Goal: Transaction & Acquisition: Obtain resource

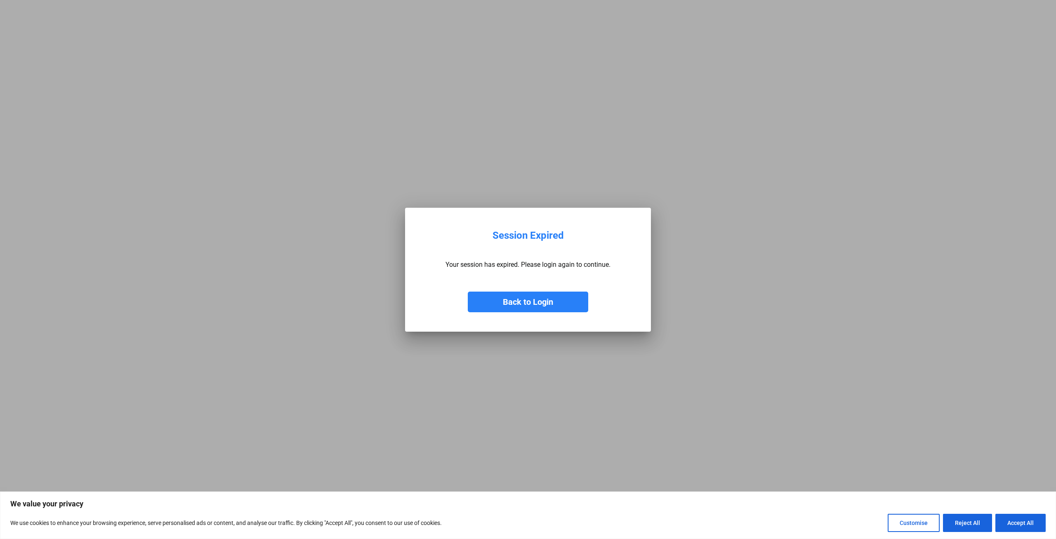
click at [519, 301] on button "Back to Login" at bounding box center [528, 301] width 121 height 21
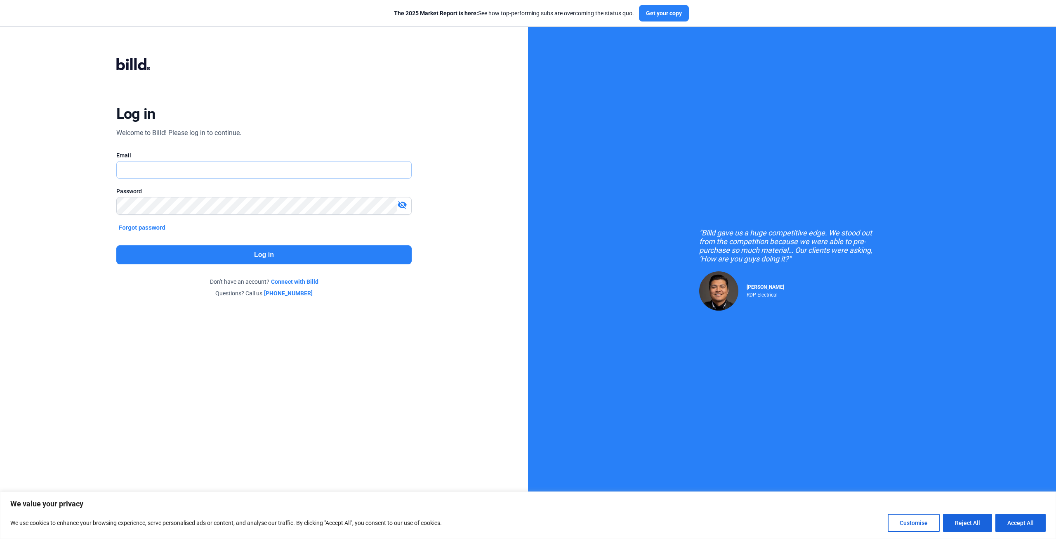
type input "[EMAIL_ADDRESS][DOMAIN_NAME]"
click at [157, 251] on button "Log in" at bounding box center [264, 254] width 296 height 19
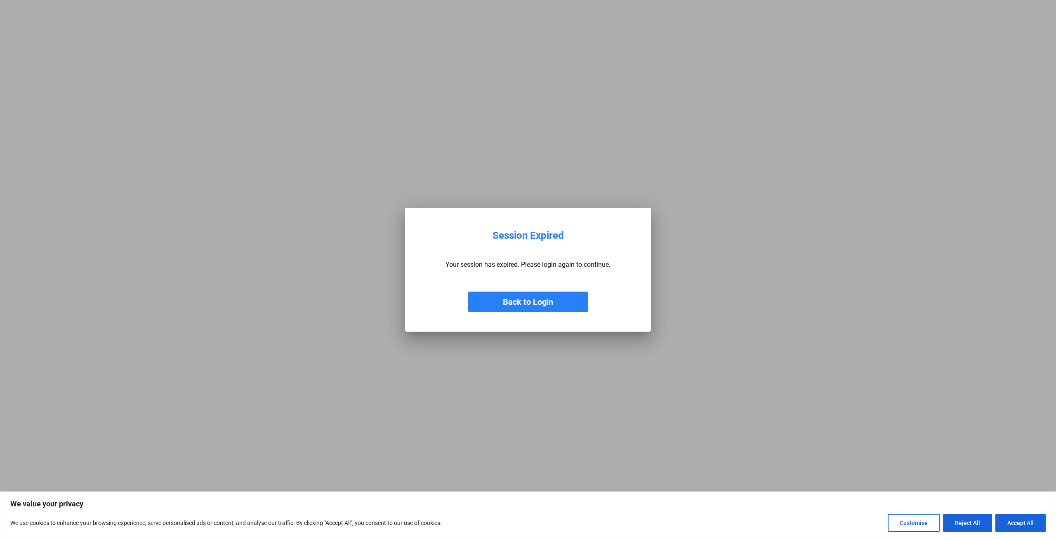
drag, startPoint x: 1026, startPoint y: 518, endPoint x: 1000, endPoint y: 501, distance: 30.8
click at [1026, 518] on button "Accept All" at bounding box center [1021, 522] width 50 height 18
checkbox input "true"
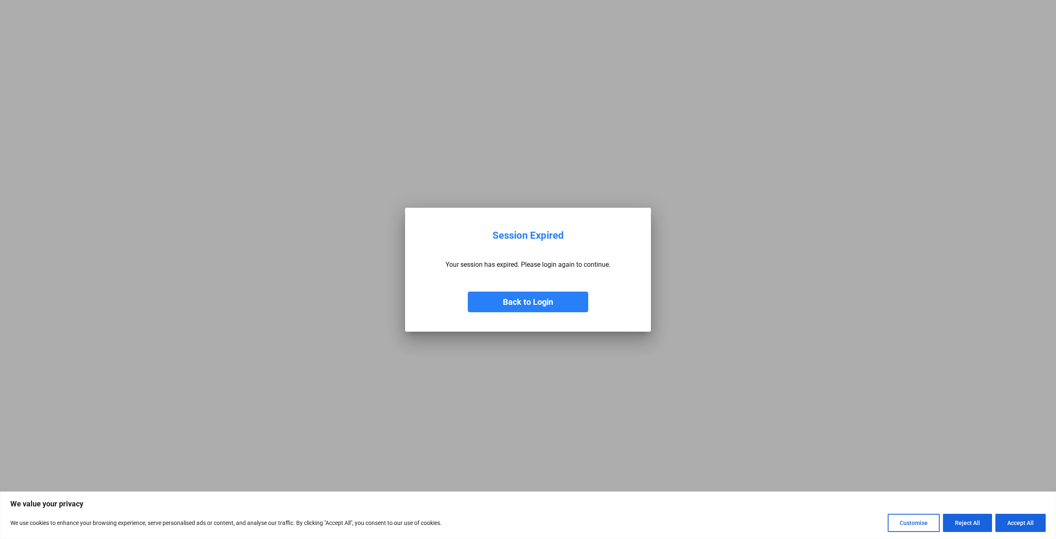
checkbox input "true"
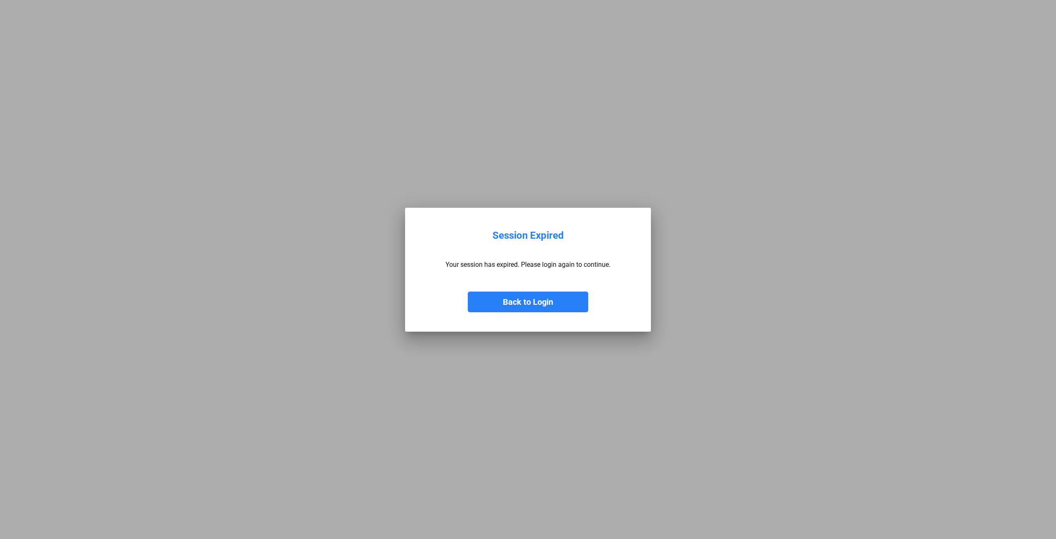
click at [511, 307] on button "Back to Login" at bounding box center [528, 301] width 121 height 21
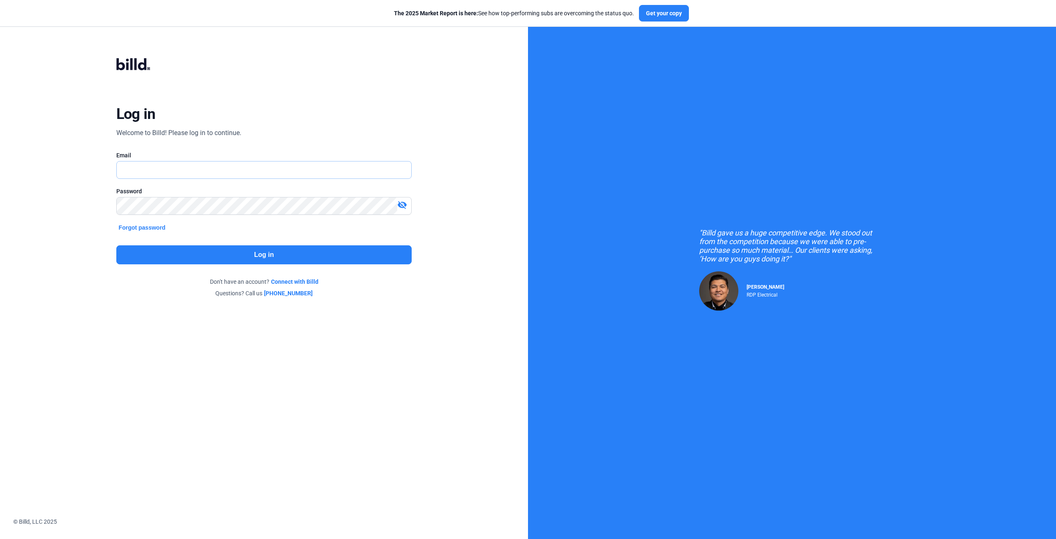
type input "[EMAIL_ADDRESS][DOMAIN_NAME]"
click at [189, 254] on button "Log in" at bounding box center [264, 254] width 296 height 19
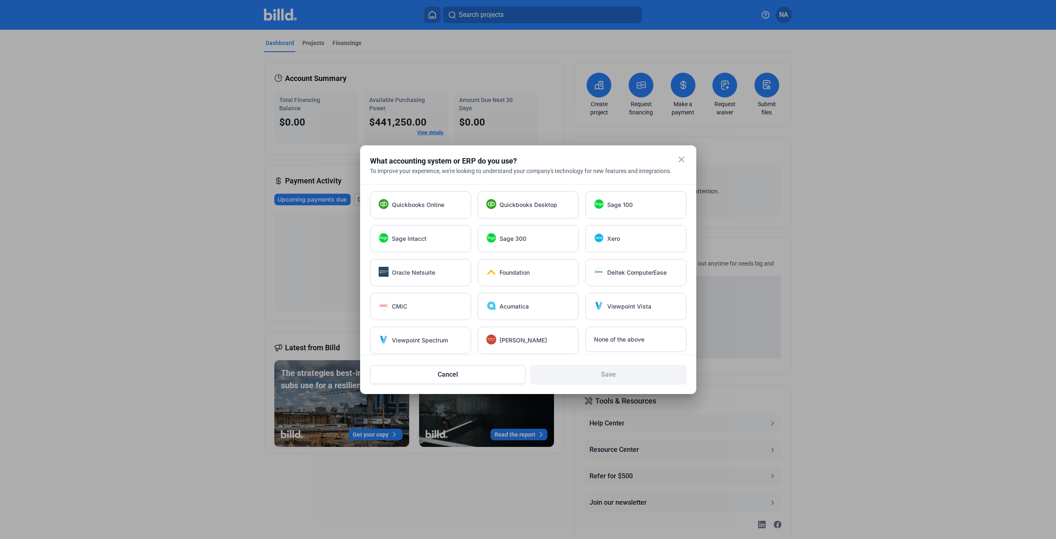
click at [683, 158] on mat-icon "close" at bounding box center [682, 159] width 10 height 10
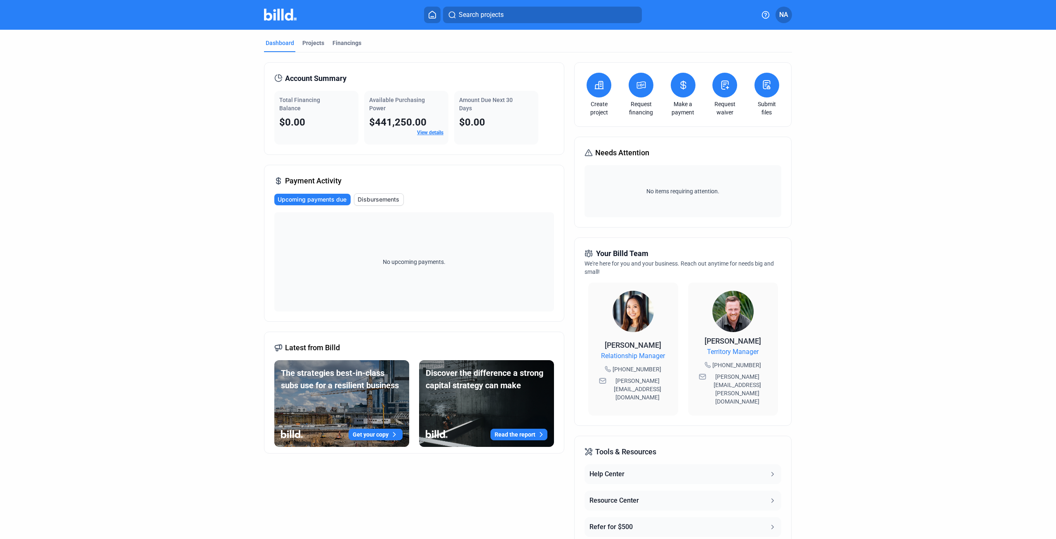
click at [636, 85] on icon at bounding box center [641, 85] width 10 height 10
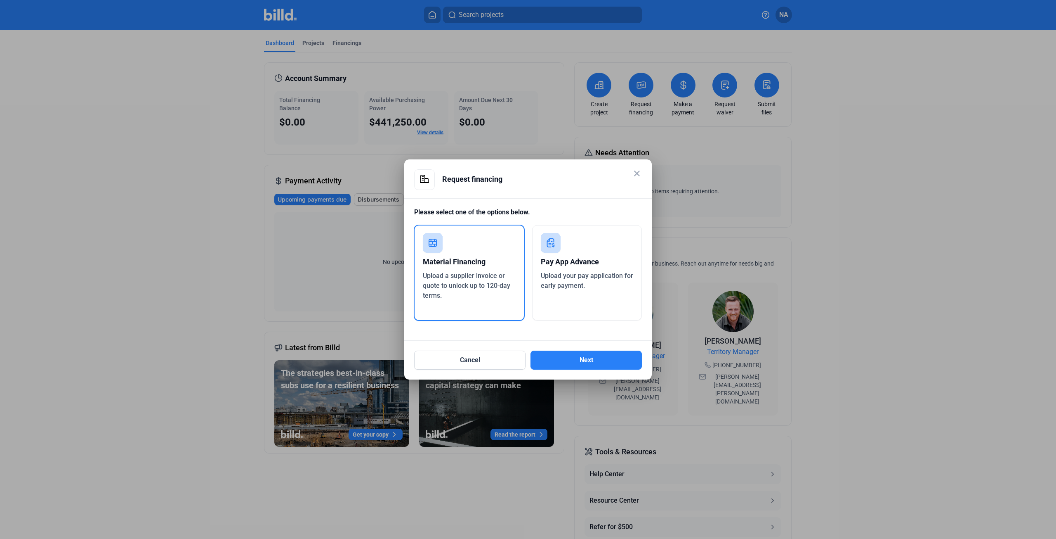
click at [451, 298] on div "Upload a supplier invoice or quote to unlock up to 120-day terms." at bounding box center [469, 286] width 93 height 30
click at [582, 361] on button "Next" at bounding box center [586, 359] width 111 height 19
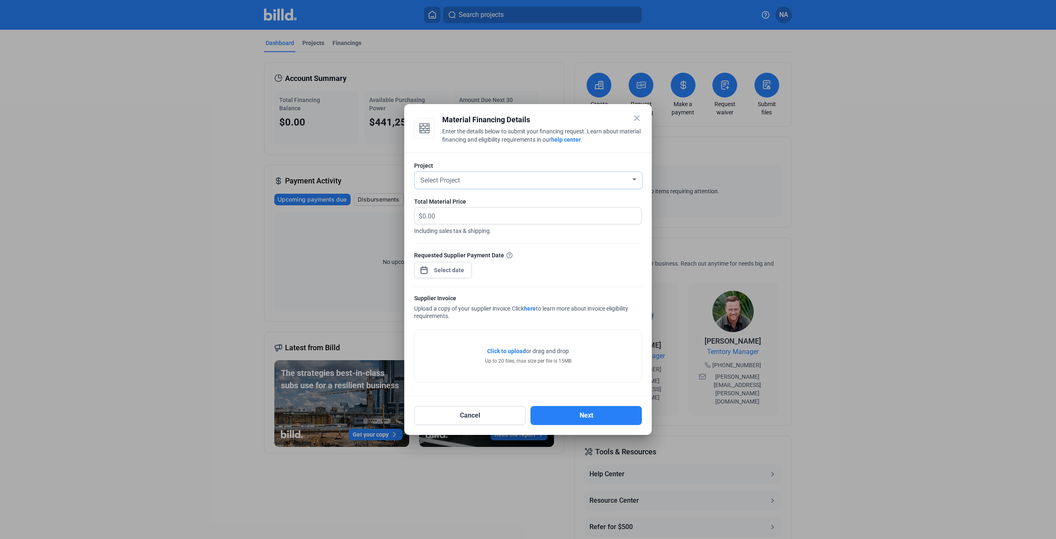
click at [510, 178] on div "Select Project" at bounding box center [525, 180] width 212 height 12
click at [477, 194] on span "BJ'S Waxahachie" at bounding box center [462, 194] width 51 height 8
click at [437, 217] on input "text" at bounding box center [532, 216] width 219 height 16
click at [527, 262] on div "Requested Supplier Payment Date" at bounding box center [528, 269] width 228 height 36
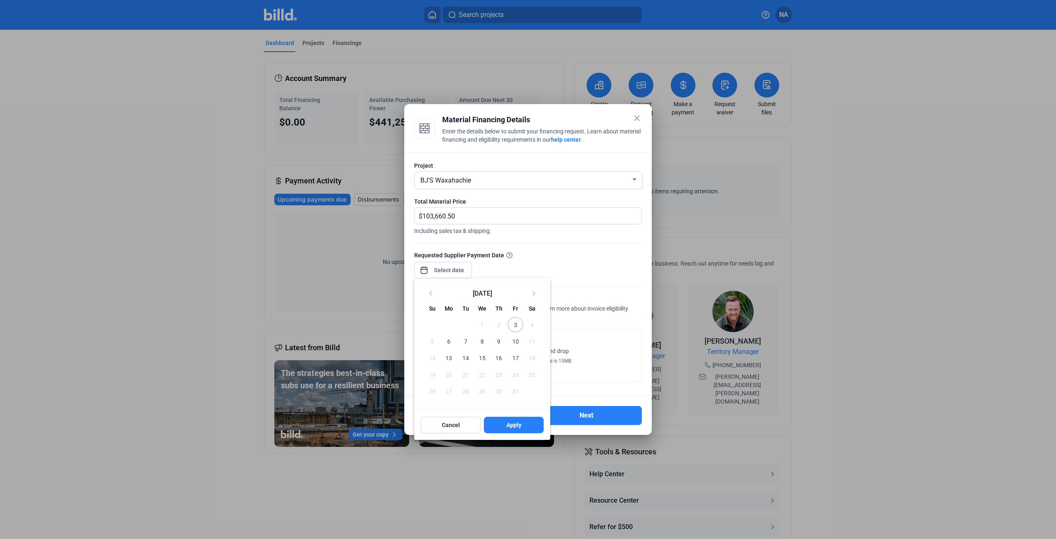
click at [440, 270] on div "close Material Financing Details Enter the details below to submit your financi…" at bounding box center [528, 269] width 1056 height 539
click at [454, 217] on div at bounding box center [528, 269] width 1056 height 539
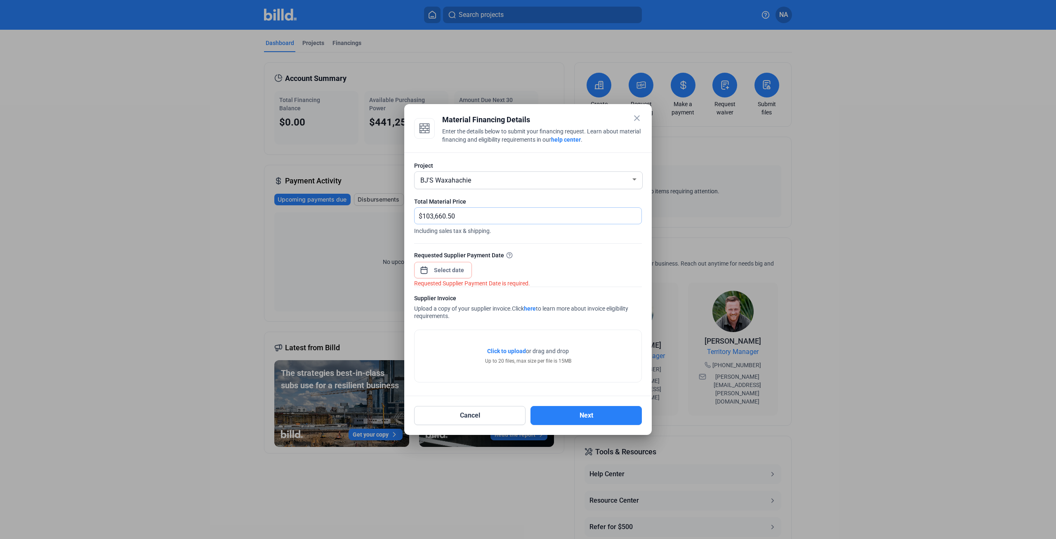
click at [460, 213] on input "103,660.50" at bounding box center [528, 216] width 210 height 16
type input "103,660.20"
click at [594, 256] on div "Requested Supplier Payment Date" at bounding box center [528, 255] width 228 height 9
click at [445, 274] on div "close Material Financing Details Enter the details below to submit your financi…" at bounding box center [528, 269] width 1056 height 539
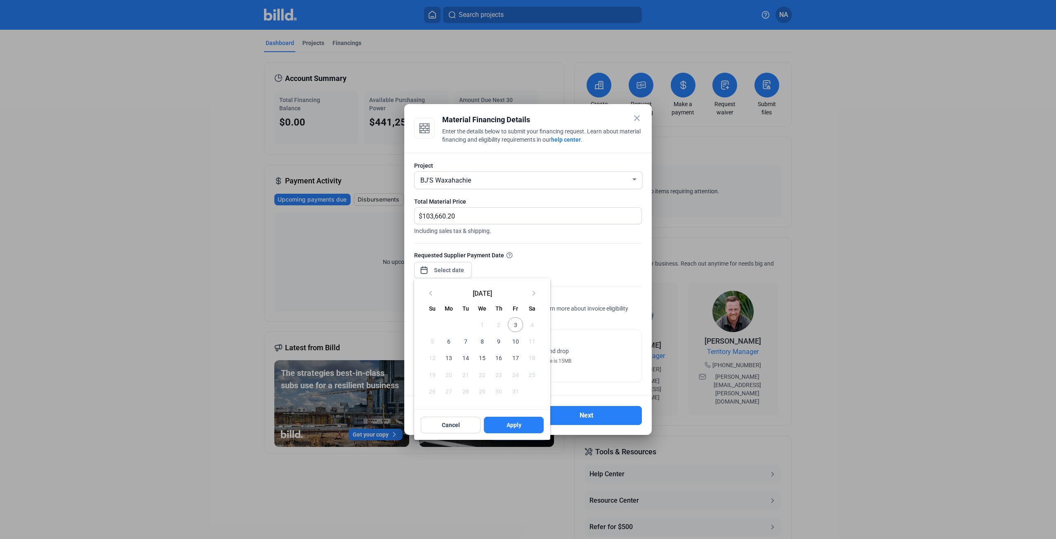
click at [518, 327] on span "3" at bounding box center [515, 324] width 15 height 15
click at [449, 338] on span "6" at bounding box center [449, 340] width 15 height 15
click at [562, 265] on div at bounding box center [528, 269] width 1056 height 539
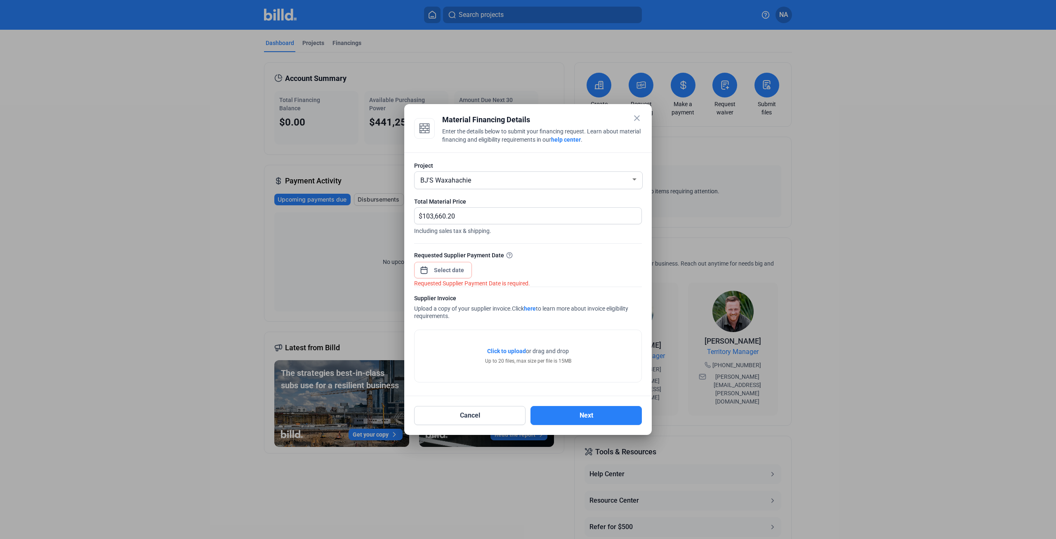
click at [440, 265] on div at bounding box center [449, 269] width 35 height 15
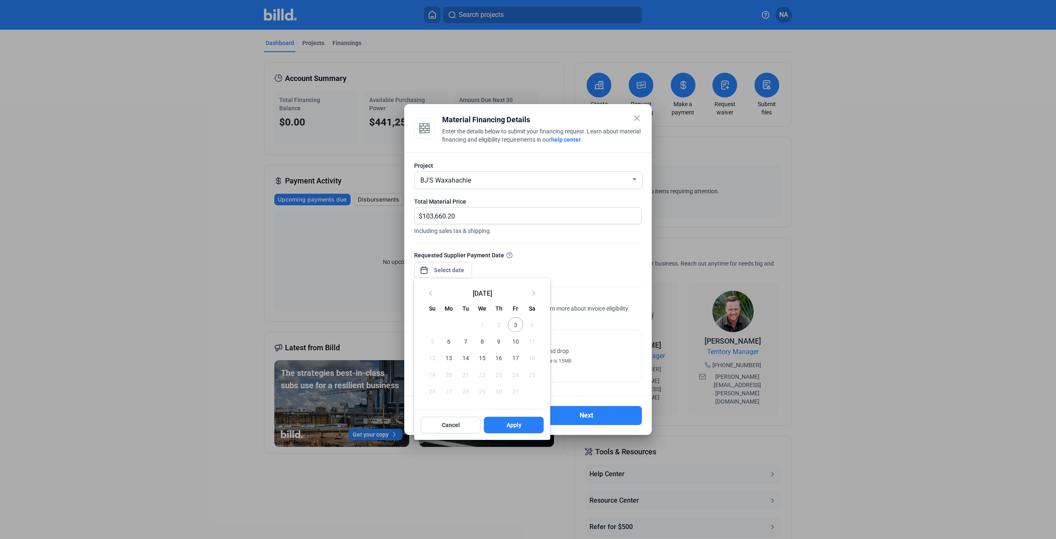
click at [446, 342] on span "6" at bounding box center [449, 340] width 15 height 15
click at [495, 423] on button "Apply" at bounding box center [514, 424] width 60 height 17
type input "Oct 06, 2025"
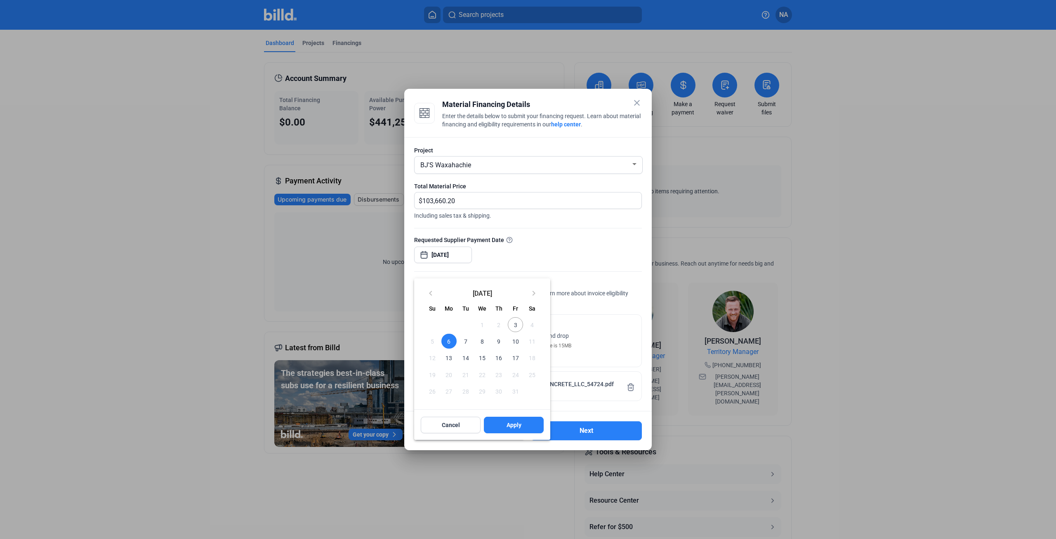
click at [813, 93] on div at bounding box center [528, 269] width 1056 height 539
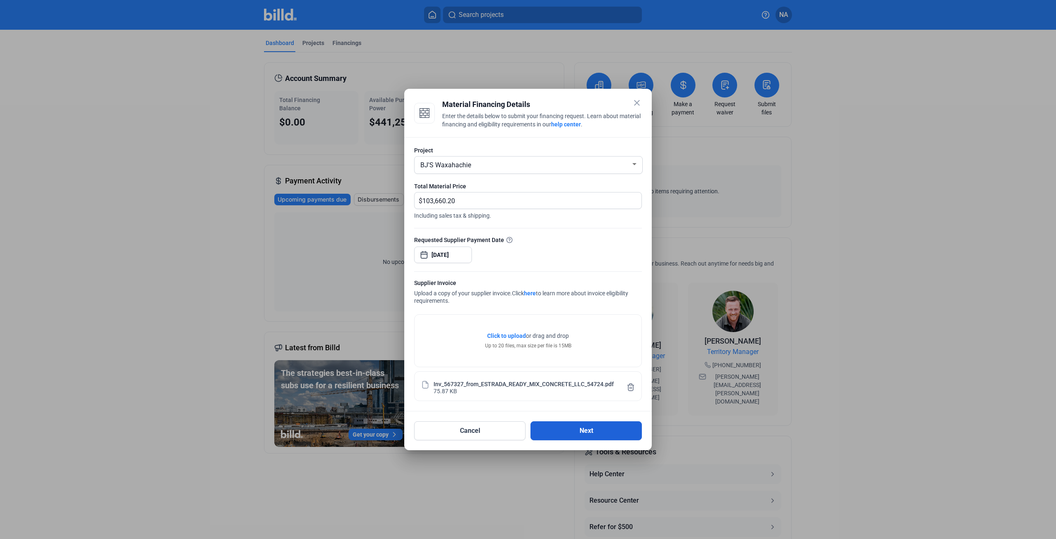
click at [591, 436] on button "Next" at bounding box center [586, 430] width 111 height 19
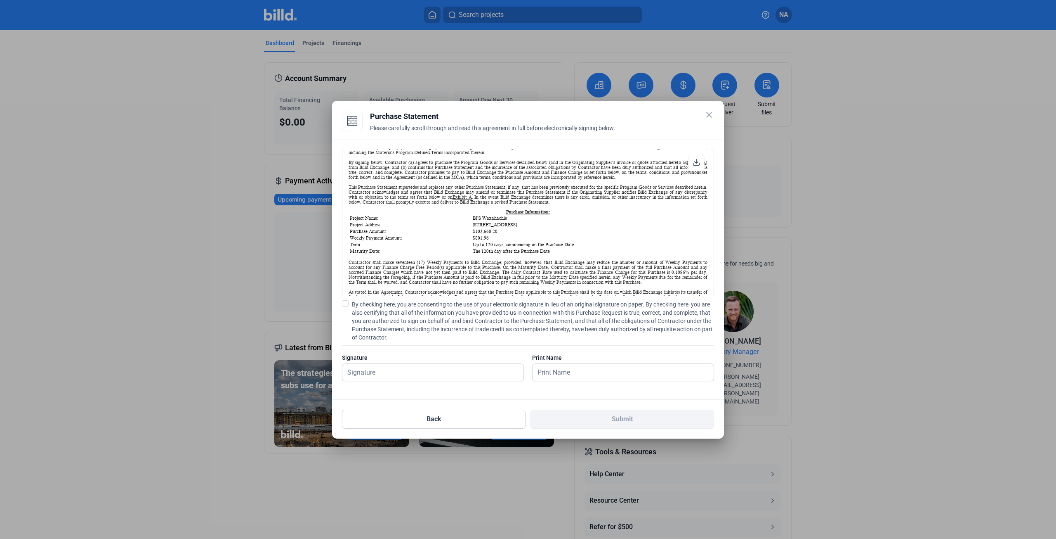
scroll to position [55, 0]
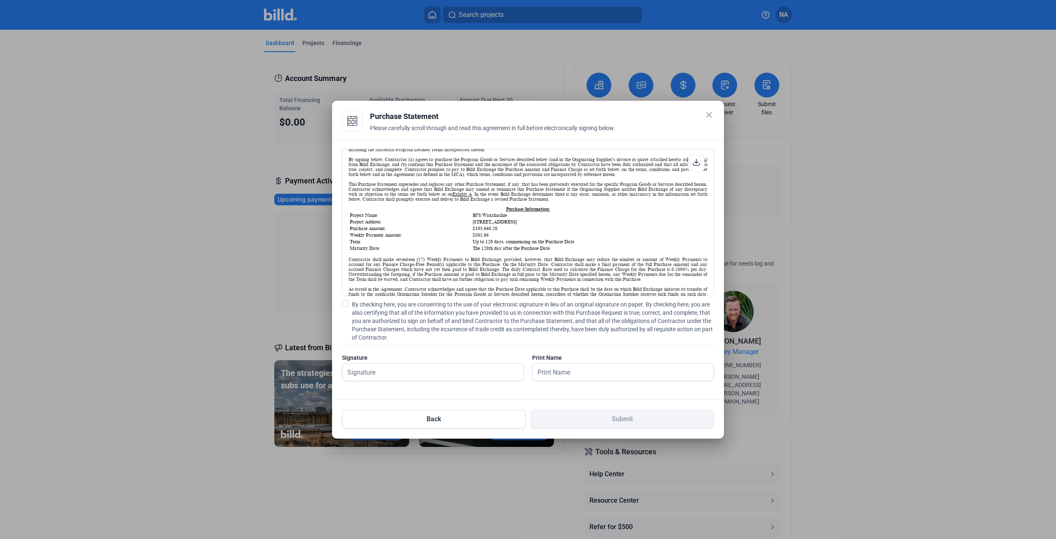
drag, startPoint x: 352, startPoint y: 232, endPoint x: 494, endPoint y: 232, distance: 142.4
click at [494, 232] on tr "Weekly Payment Amount: $801.96" at bounding box center [528, 235] width 357 height 6
click at [649, 235] on td "$801.96" at bounding box center [590, 235] width 234 height 6
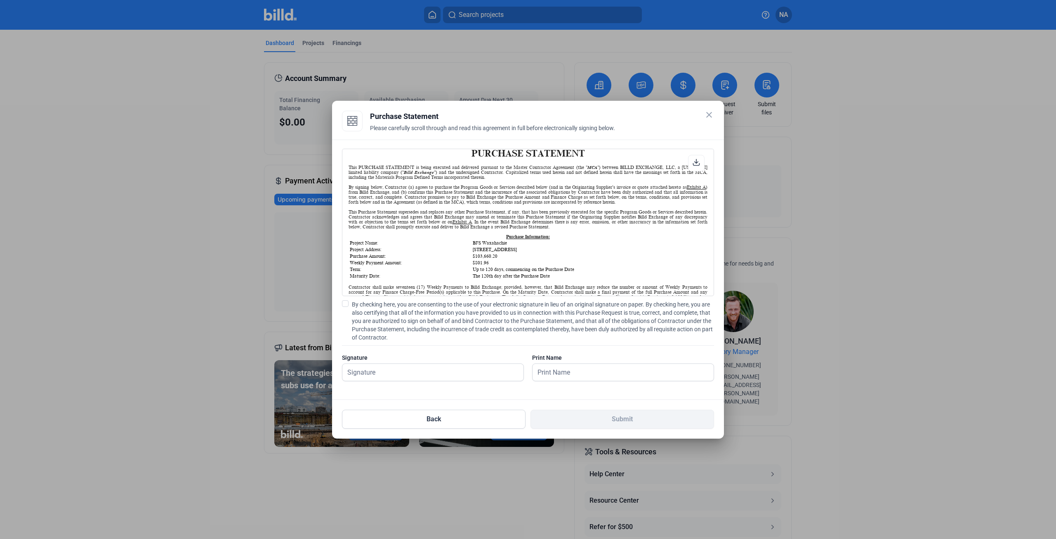
scroll to position [28, 0]
drag, startPoint x: 470, startPoint y: 263, endPoint x: 507, endPoint y: 259, distance: 37.0
click at [507, 259] on tr "Weekly Payment Amount: $801.96" at bounding box center [528, 262] width 357 height 6
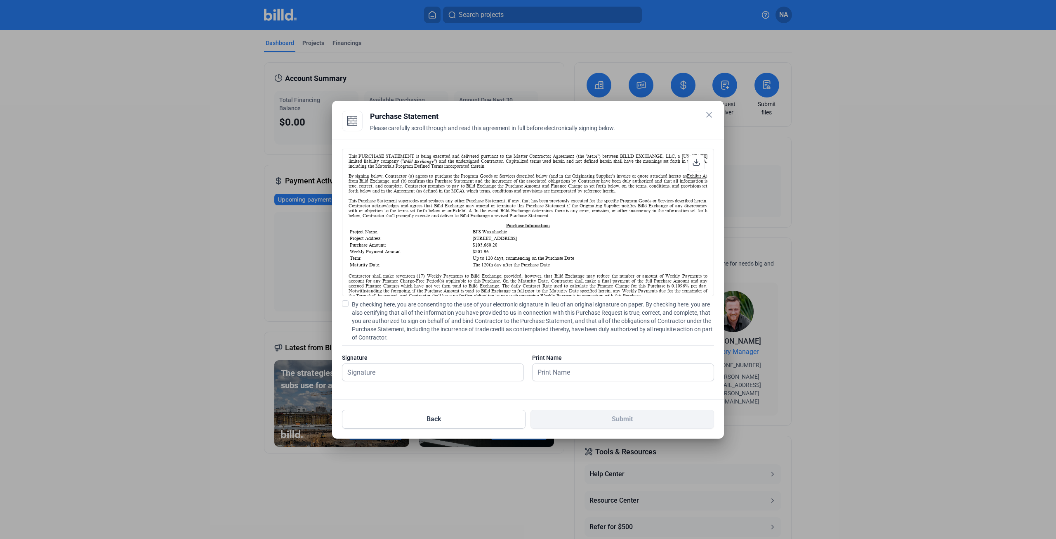
scroll to position [41, 0]
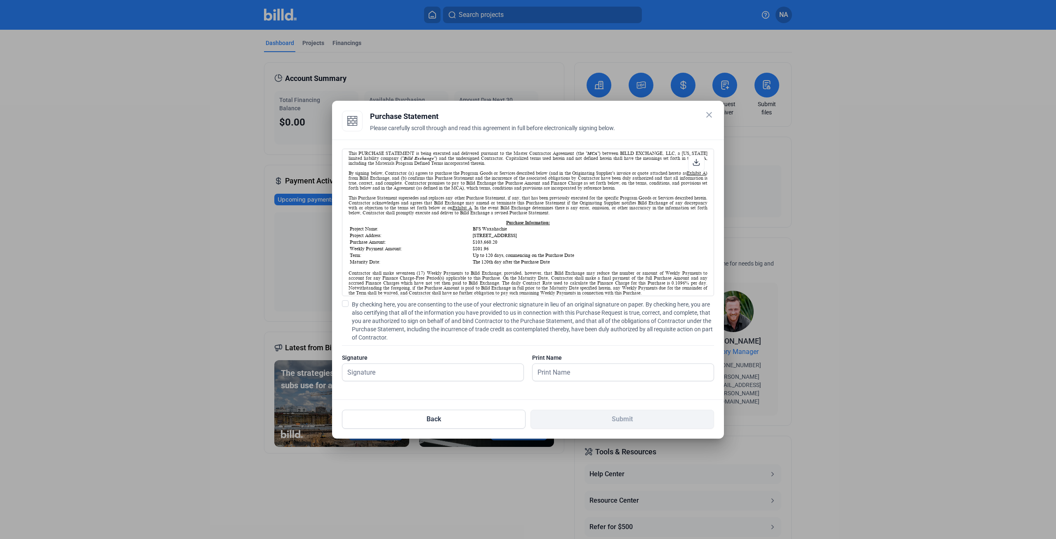
drag, startPoint x: 470, startPoint y: 239, endPoint x: 499, endPoint y: 240, distance: 28.9
click at [499, 240] on tr "Purchase Amount: $103,660.20" at bounding box center [528, 242] width 357 height 6
drag, startPoint x: 459, startPoint y: 246, endPoint x: 501, endPoint y: 251, distance: 43.2
click at [501, 251] on tr "Weekly Payment Amount: $801.96" at bounding box center [528, 249] width 357 height 6
drag, startPoint x: 470, startPoint y: 243, endPoint x: 499, endPoint y: 243, distance: 29.7
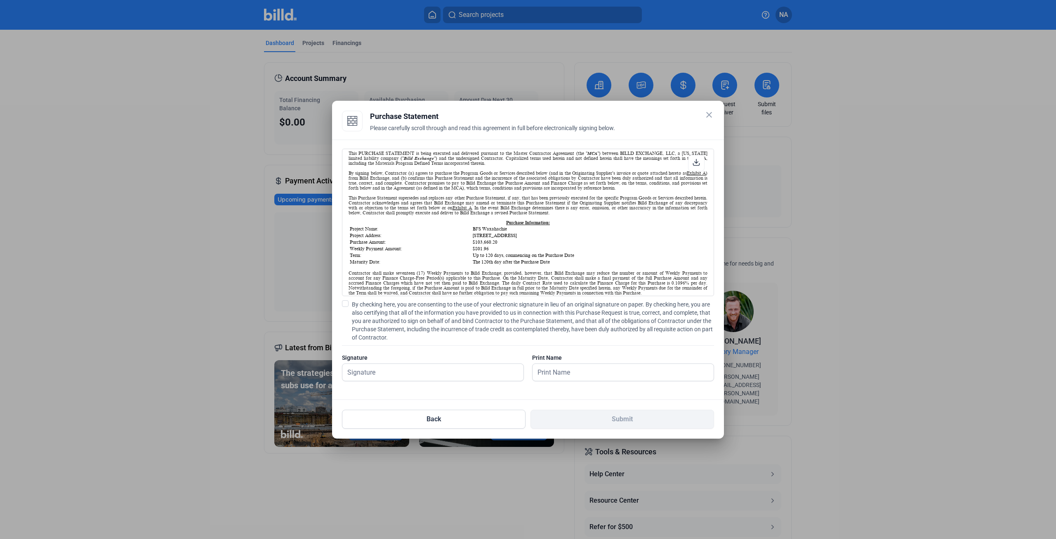
click at [499, 243] on tr "Purchase Amount: $103,660.20" at bounding box center [528, 242] width 357 height 6
click at [477, 242] on td "$103,660.20" at bounding box center [590, 242] width 234 height 6
drag, startPoint x: 474, startPoint y: 243, endPoint x: 505, endPoint y: 243, distance: 31.0
click at [505, 243] on td "$103,660.20" at bounding box center [590, 242] width 234 height 6
drag, startPoint x: 471, startPoint y: 247, endPoint x: 492, endPoint y: 251, distance: 21.5
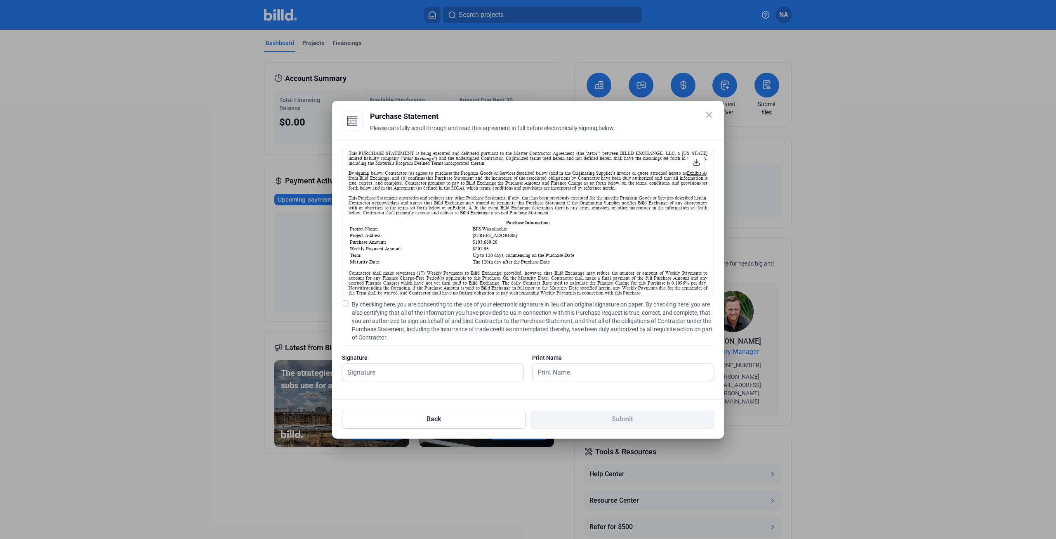
click at [492, 251] on table "Project Name: BJ'S Waxahachie Project Address: 2180 US-77 Waxahachie, TX 75165 …" at bounding box center [528, 245] width 359 height 40
drag, startPoint x: 494, startPoint y: 252, endPoint x: 464, endPoint y: 250, distance: 30.2
click at [464, 250] on tbody "Project Name: BJ'S Waxahachie Project Address: 2180 US-77 Waxahachie, TX 75165 …" at bounding box center [528, 245] width 357 height 39
click at [481, 249] on td "$801.96" at bounding box center [590, 249] width 234 height 6
drag, startPoint x: 474, startPoint y: 250, endPoint x: 507, endPoint y: 250, distance: 33.0
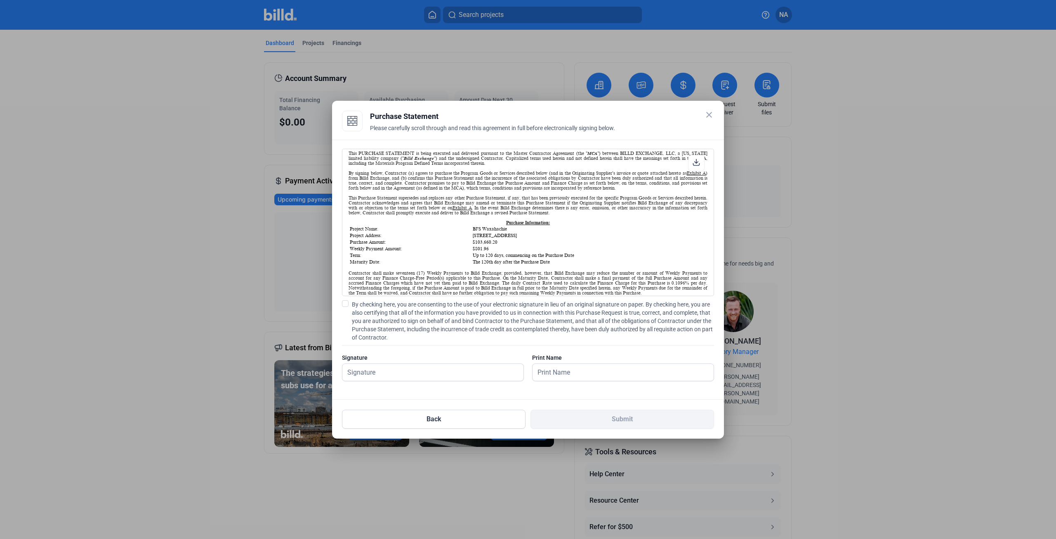
click at [507, 250] on td "$801.96" at bounding box center [590, 249] width 234 height 6
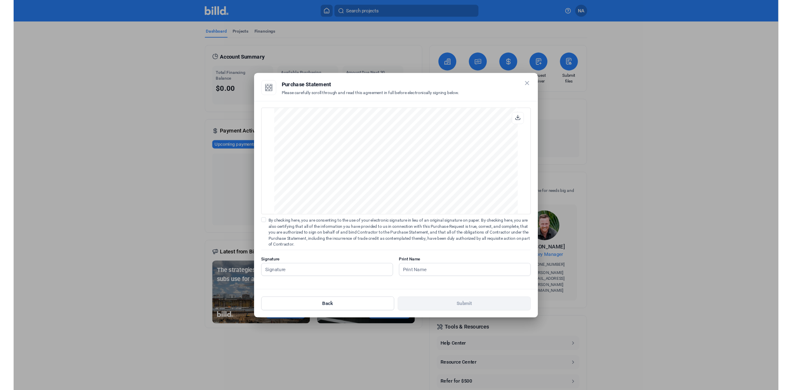
scroll to position [685, 0]
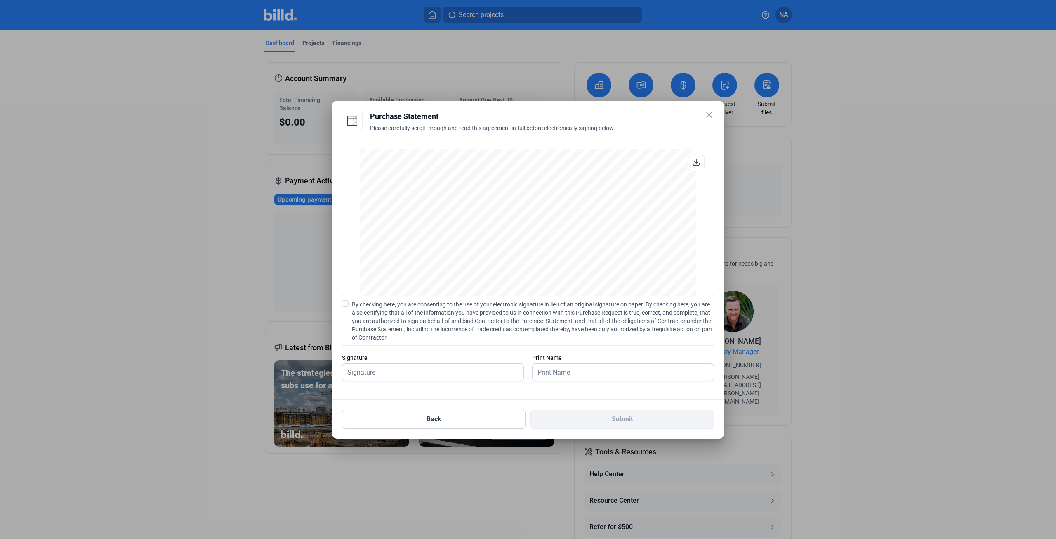
click at [343, 303] on span at bounding box center [345, 303] width 7 height 7
click at [0, 0] on input "By checking here, you are consenting to the use of your electronic signature in…" at bounding box center [0, 0] width 0 height 0
click at [389, 375] on input "text" at bounding box center [433, 372] width 181 height 17
type input "[PERSON_NAME]"
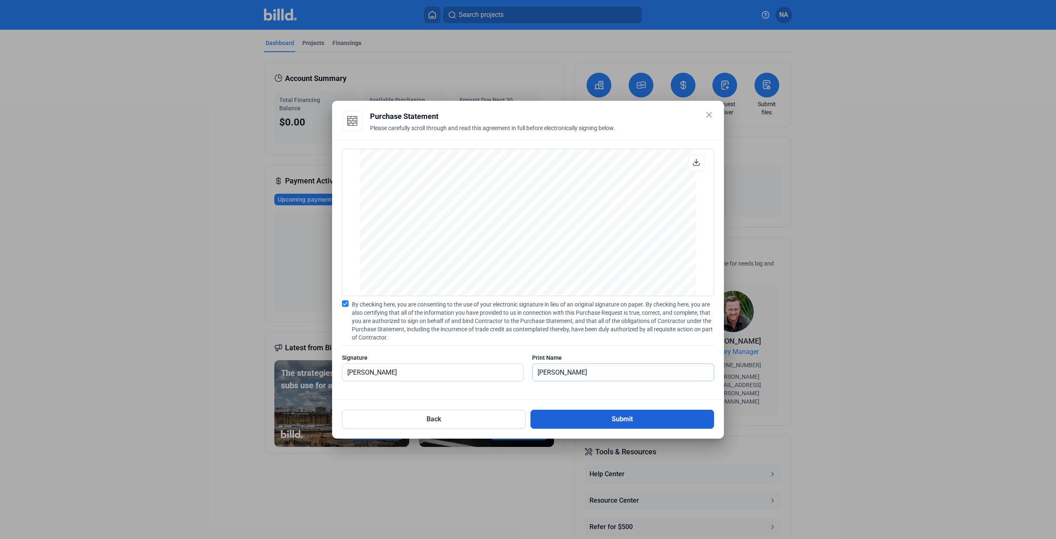
type input "[PERSON_NAME]"
click at [609, 414] on button "Submit" at bounding box center [623, 418] width 184 height 19
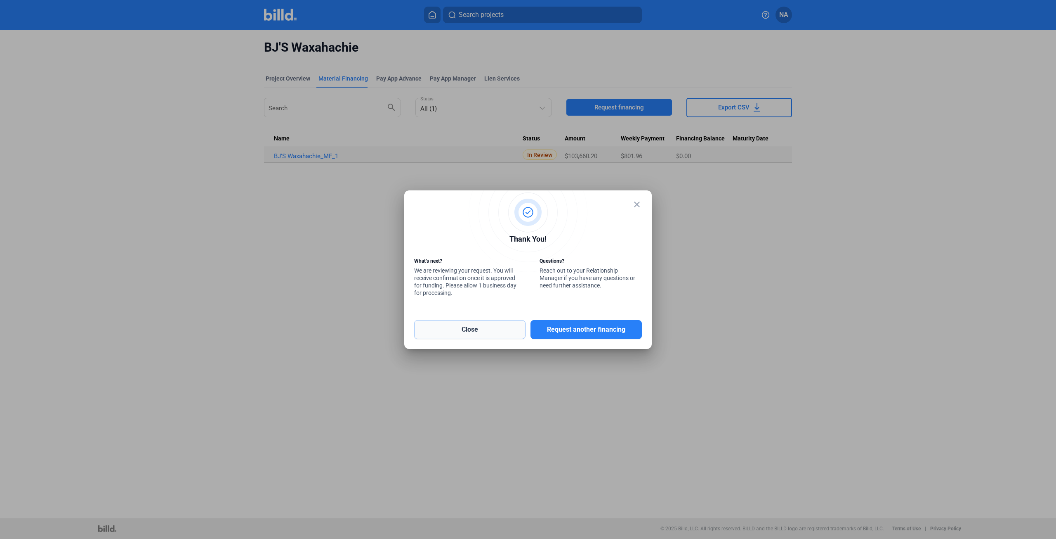
click at [465, 325] on button "Close" at bounding box center [469, 329] width 111 height 19
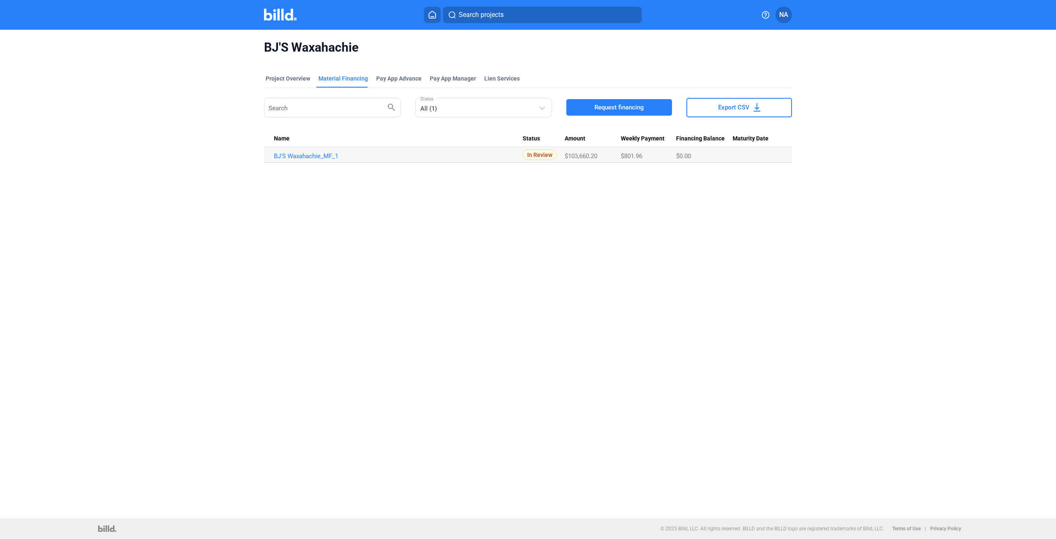
click at [430, 18] on icon at bounding box center [432, 14] width 7 height 7
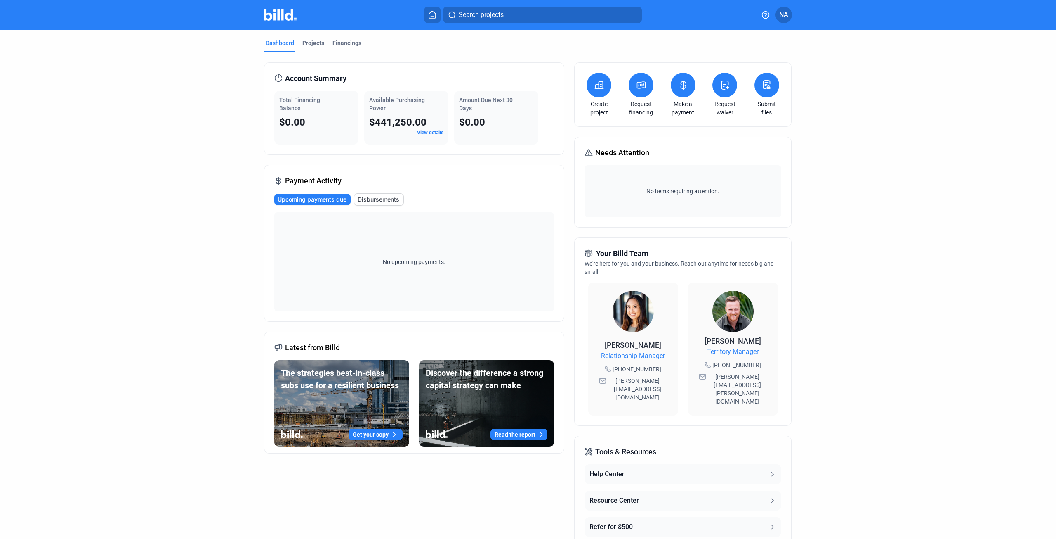
click at [678, 84] on icon at bounding box center [683, 85] width 10 height 10
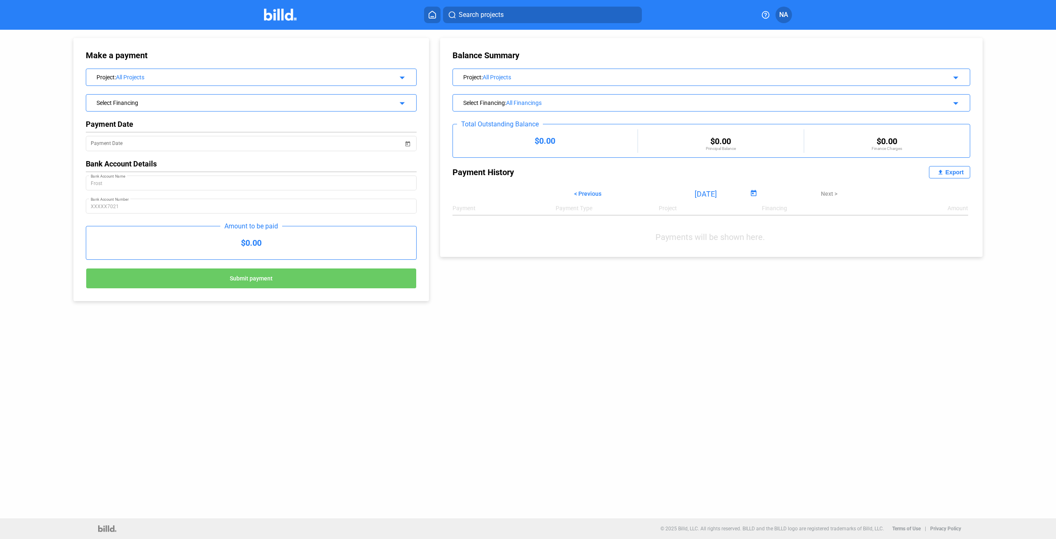
click at [784, 14] on span "NA" at bounding box center [784, 15] width 9 height 10
click at [435, 11] on div at bounding box center [528, 269] width 1056 height 539
click at [431, 19] on button at bounding box center [432, 15] width 17 height 17
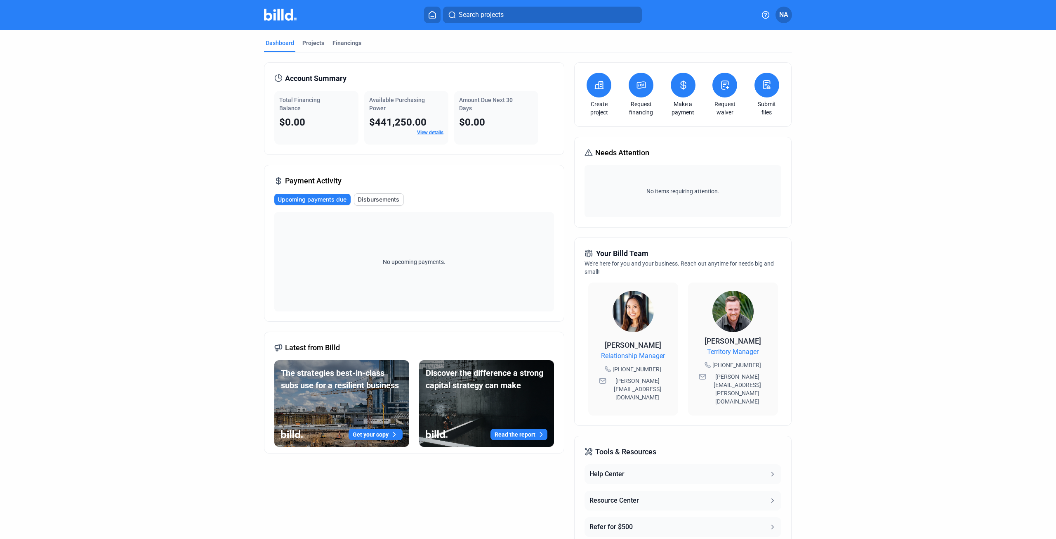
click at [433, 130] on link "View details" at bounding box center [430, 133] width 26 height 6
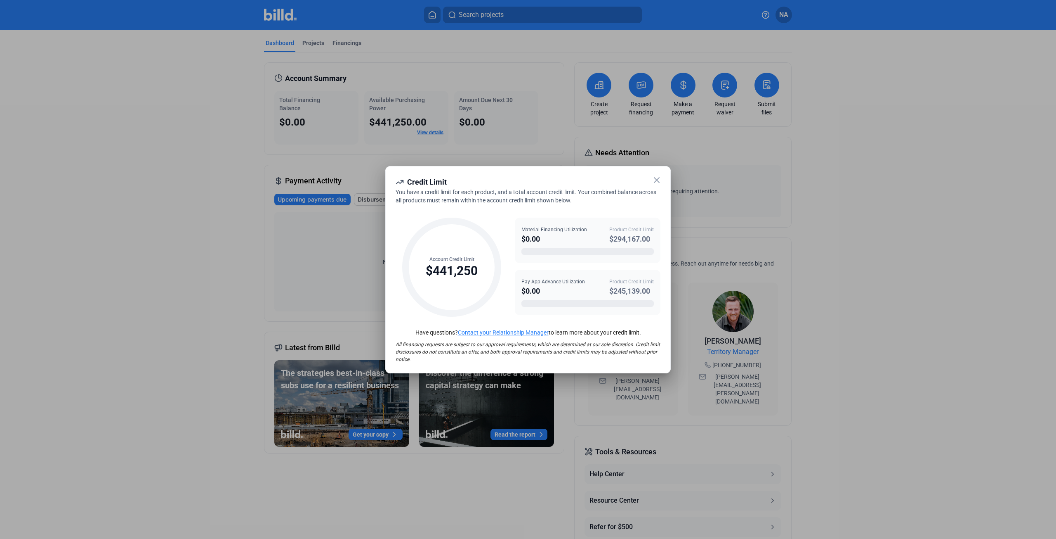
drag, startPoint x: 610, startPoint y: 235, endPoint x: 669, endPoint y: 239, distance: 59.6
click at [669, 239] on div "Credit Limit You have a credit limit for each product, and a total account cred…" at bounding box center [528, 269] width 286 height 207
drag, startPoint x: 574, startPoint y: 292, endPoint x: 640, endPoint y: 292, distance: 66.0
click at [640, 292] on div "Pay App Advance Utilization $0.00 Product Credit Limit $245,139.00" at bounding box center [588, 287] width 132 height 19
click at [655, 177] on icon at bounding box center [657, 180] width 10 height 10
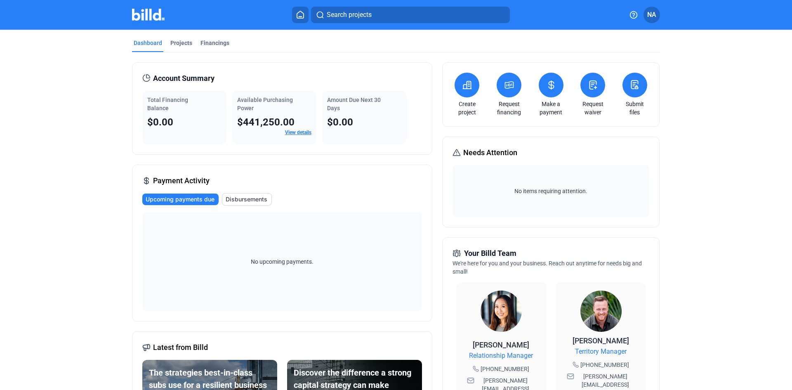
click at [648, 16] on span "NA" at bounding box center [652, 15] width 9 height 10
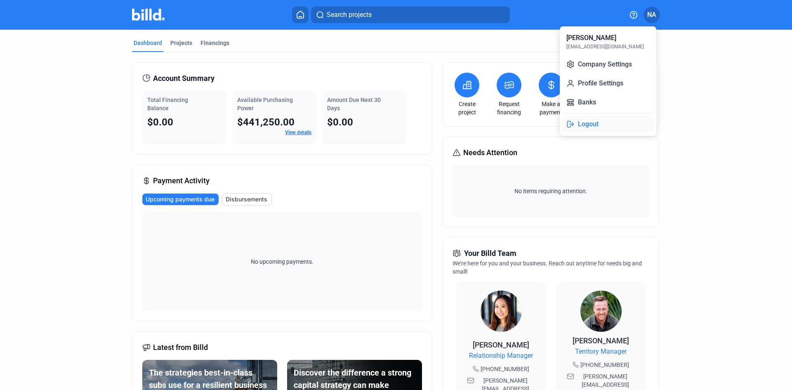
click at [592, 124] on button "Logout" at bounding box center [608, 124] width 90 height 17
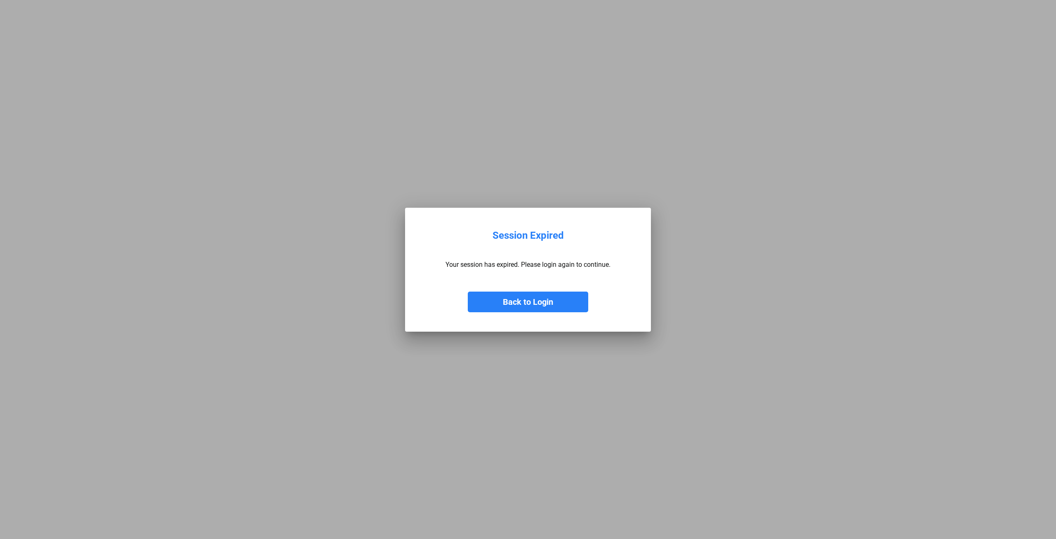
click at [534, 291] on button "Back to Login" at bounding box center [528, 301] width 121 height 21
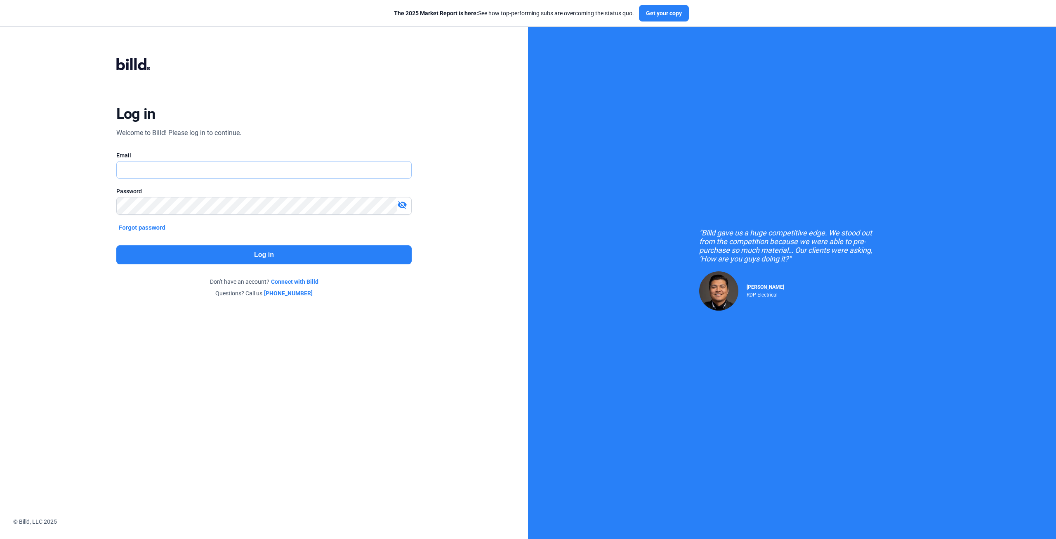
type input "[EMAIL_ADDRESS][DOMAIN_NAME]"
click at [344, 246] on button "Log in" at bounding box center [264, 254] width 296 height 19
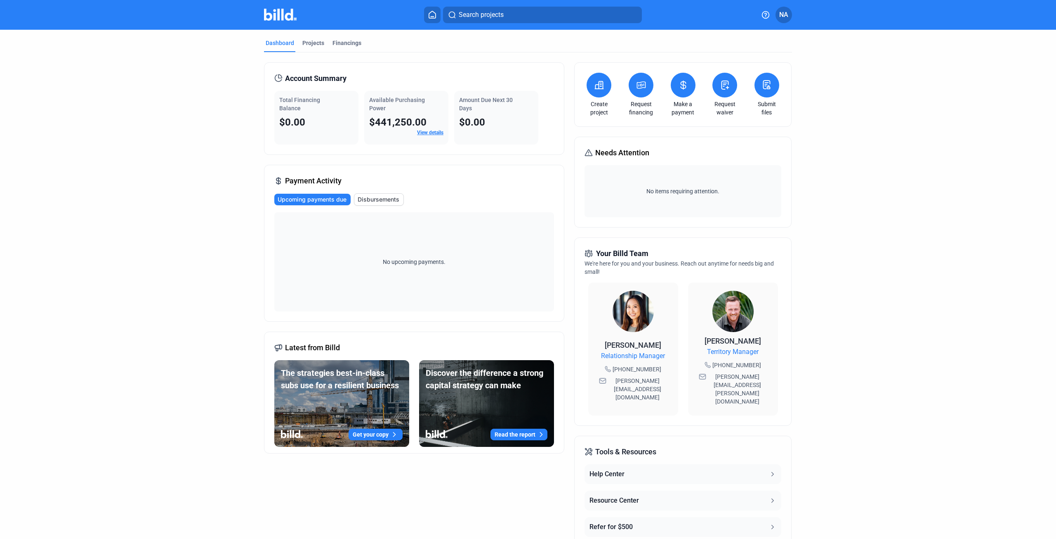
click at [636, 80] on icon at bounding box center [641, 85] width 10 height 10
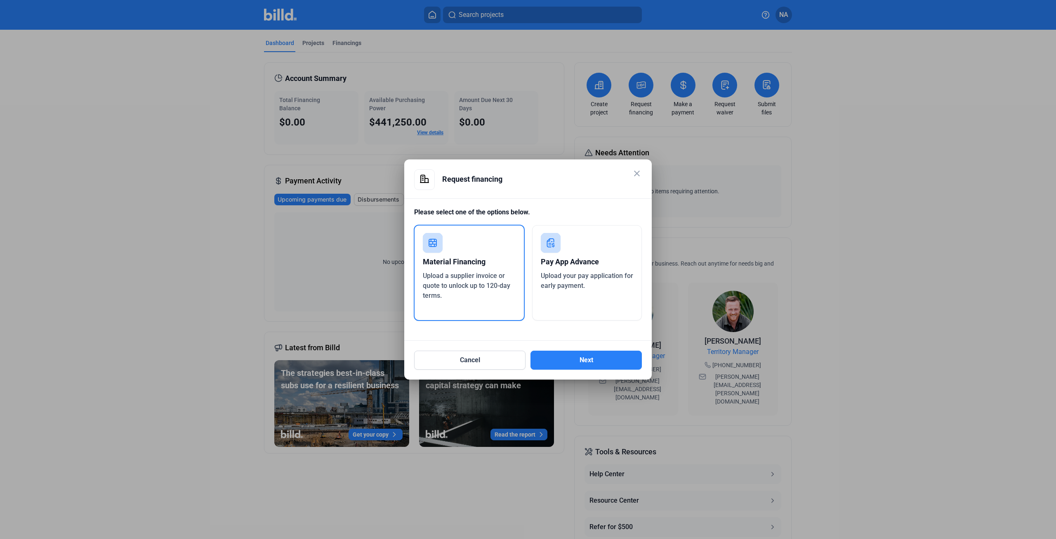
drag, startPoint x: 640, startPoint y: 173, endPoint x: 709, endPoint y: 130, distance: 81.2
click at [640, 173] on mat-icon "close" at bounding box center [637, 173] width 10 height 10
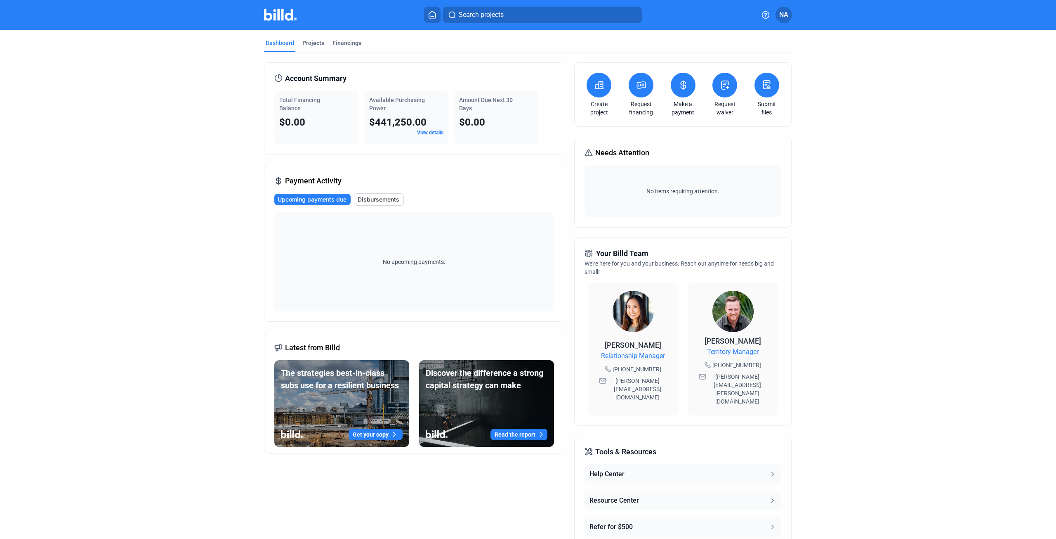
click at [763, 81] on icon at bounding box center [767, 85] width 10 height 10
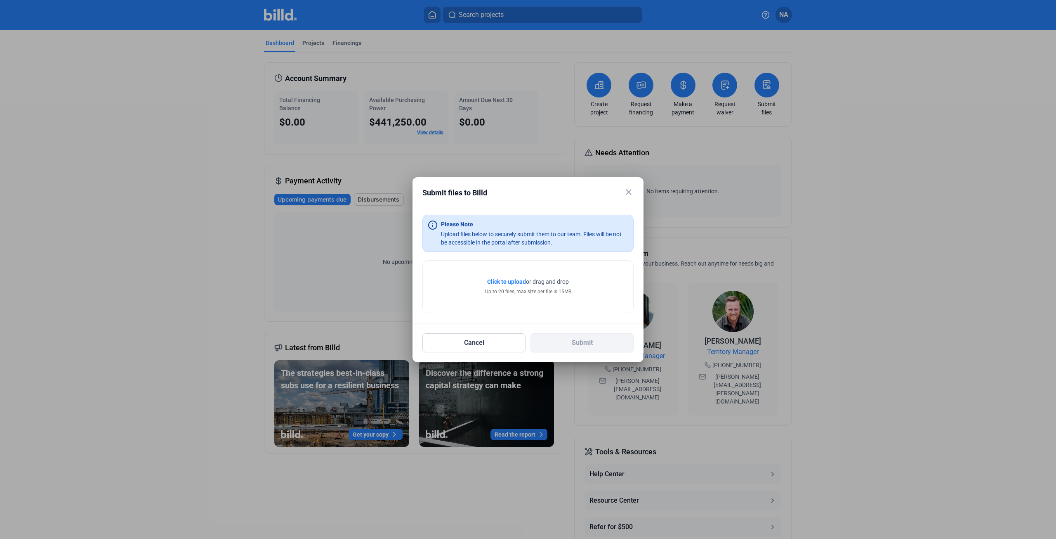
click at [629, 196] on mat-icon "close" at bounding box center [629, 192] width 10 height 10
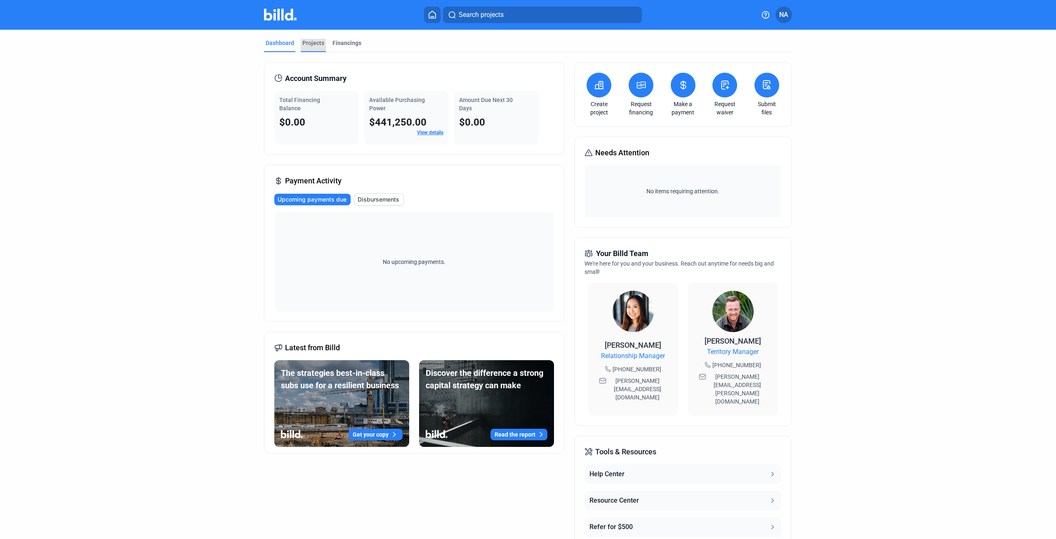
click at [310, 40] on div "Projects" at bounding box center [314, 43] width 22 height 8
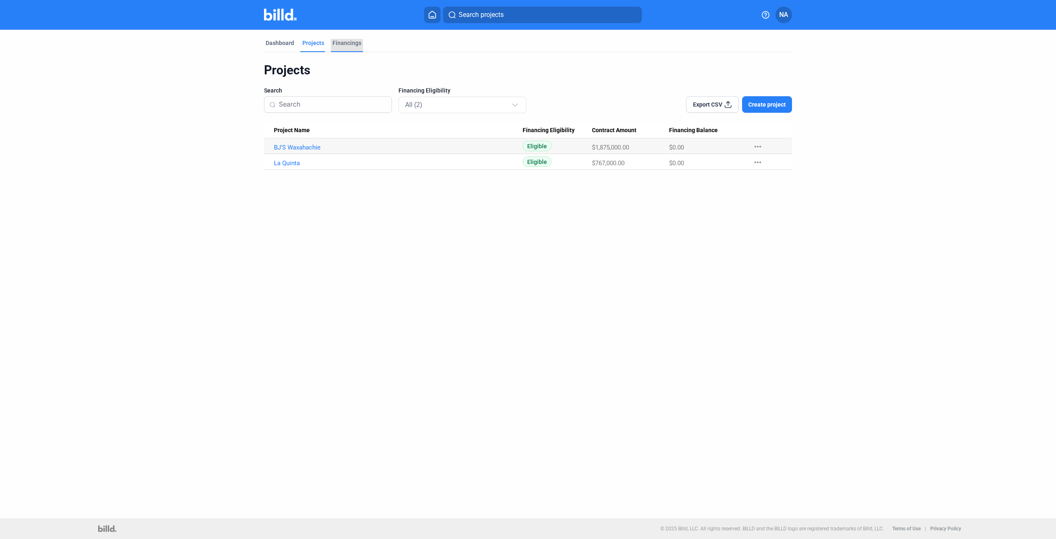
click at [354, 40] on div "Financings" at bounding box center [347, 43] width 29 height 8
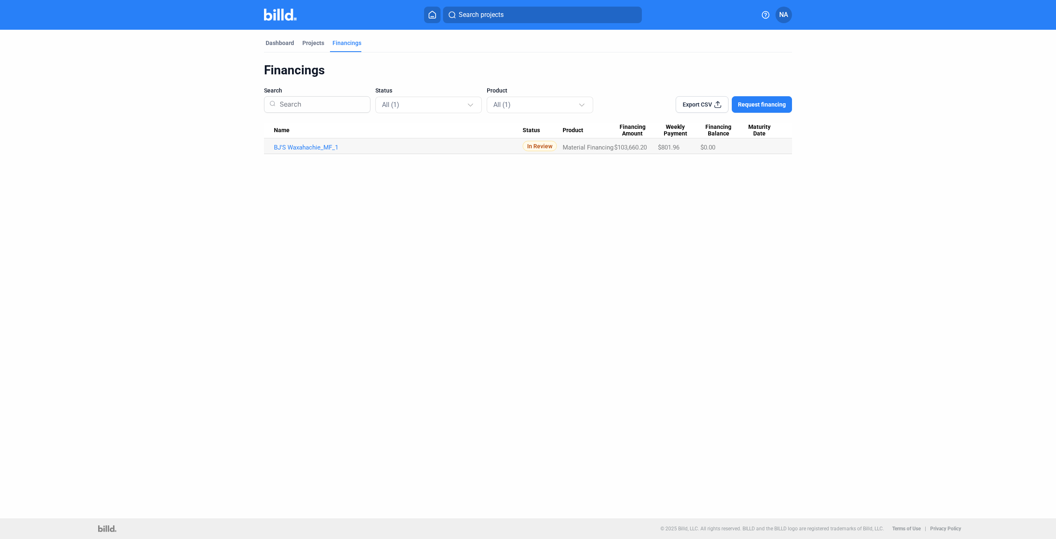
click at [596, 149] on span "Material Financing" at bounding box center [588, 147] width 51 height 7
click at [319, 148] on link "BJ'S Waxahachie_MF_1" at bounding box center [398, 147] width 249 height 7
click at [294, 147] on link "BJ'S Waxahachie_MF_1" at bounding box center [398, 147] width 249 height 7
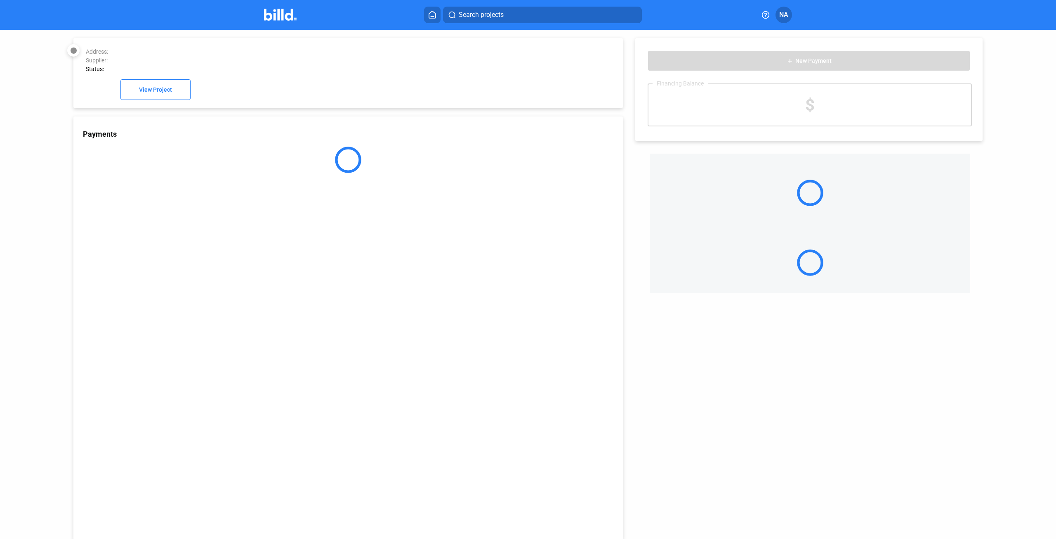
click at [294, 147] on div "Payments" at bounding box center [348, 327] width 550 height 423
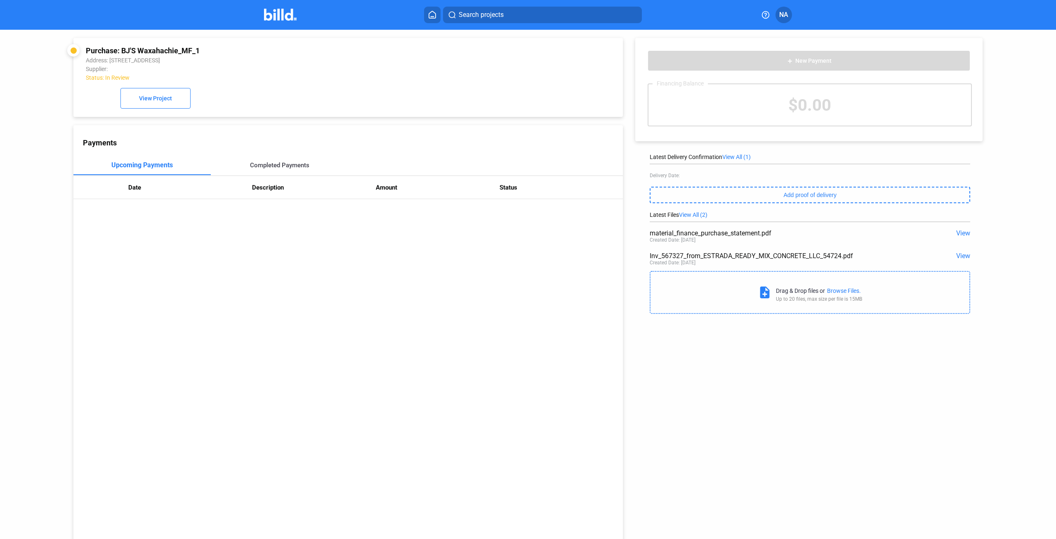
click at [256, 163] on div "Completed Payments" at bounding box center [279, 165] width 137 height 20
click at [168, 169] on div "Upcoming Payments" at bounding box center [142, 164] width 58 height 7
click at [133, 101] on button "View Project" at bounding box center [156, 98] width 70 height 21
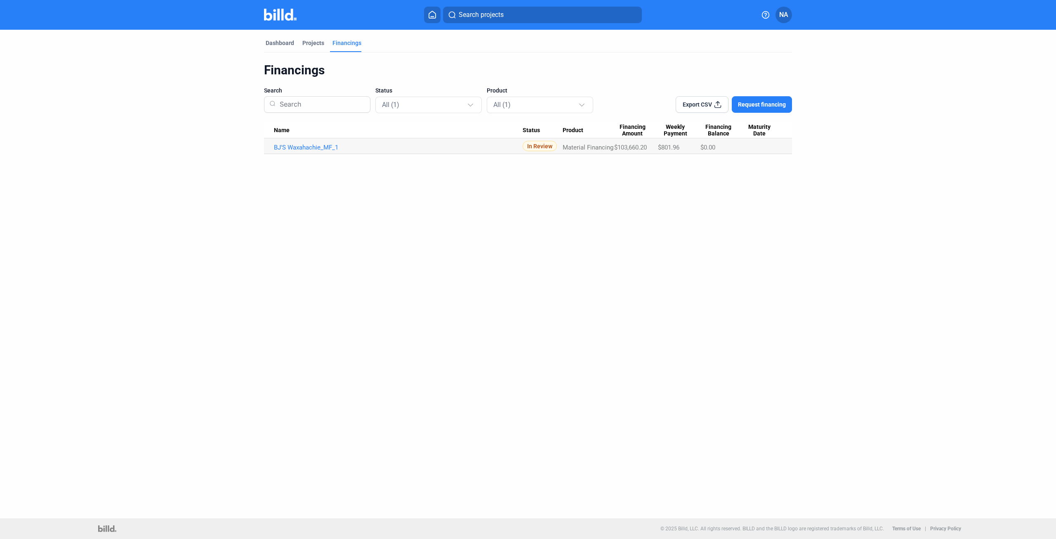
click at [545, 146] on span "In Review" at bounding box center [540, 146] width 34 height 10
click at [694, 105] on span "Export CSV" at bounding box center [697, 104] width 29 height 8
click at [439, 103] on div "All (1)" at bounding box center [424, 104] width 85 height 11
click at [520, 97] on div at bounding box center [528, 269] width 1056 height 539
click at [519, 99] on div "All (1)" at bounding box center [536, 104] width 85 height 11
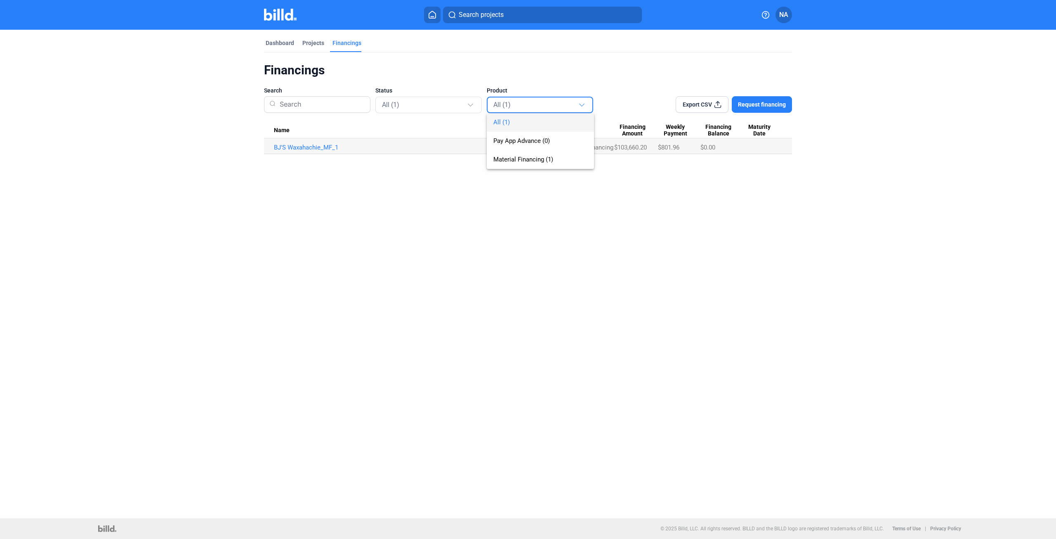
click at [519, 99] on div "All (1) Pay App Advance (0) Material Financing (1)" at bounding box center [534, 133] width 94 height 72
click at [675, 43] on div at bounding box center [528, 269] width 1056 height 539
